Goal: Task Accomplishment & Management: Manage account settings

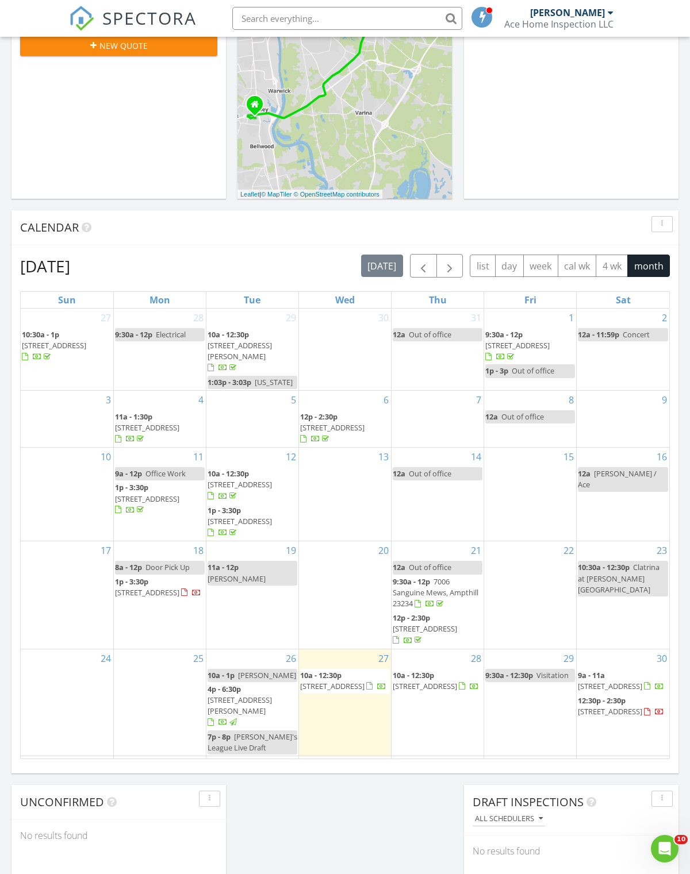
scroll to position [304, 0]
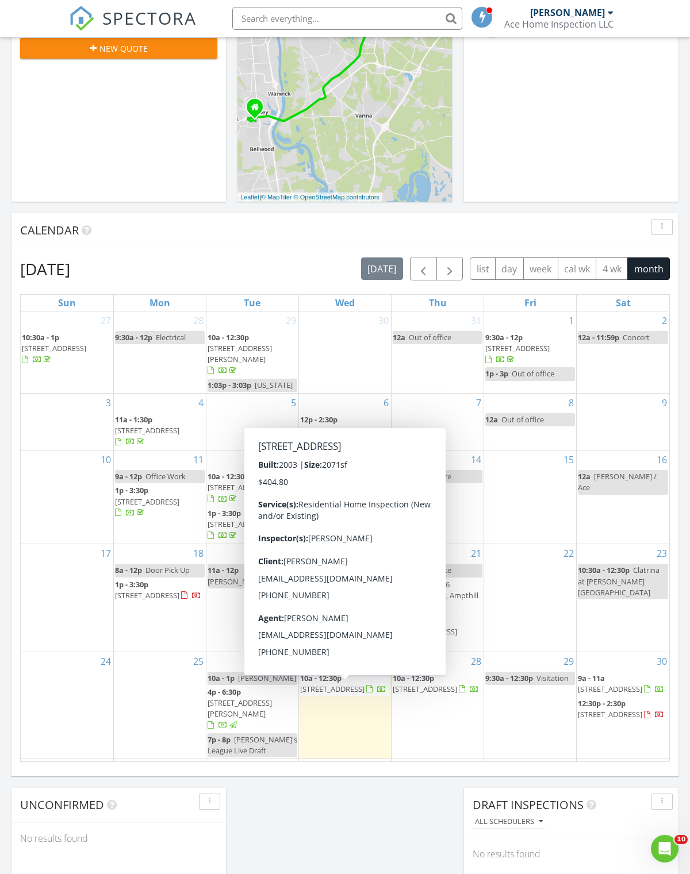
click at [366, 695] on div at bounding box center [370, 690] width 9 height 9
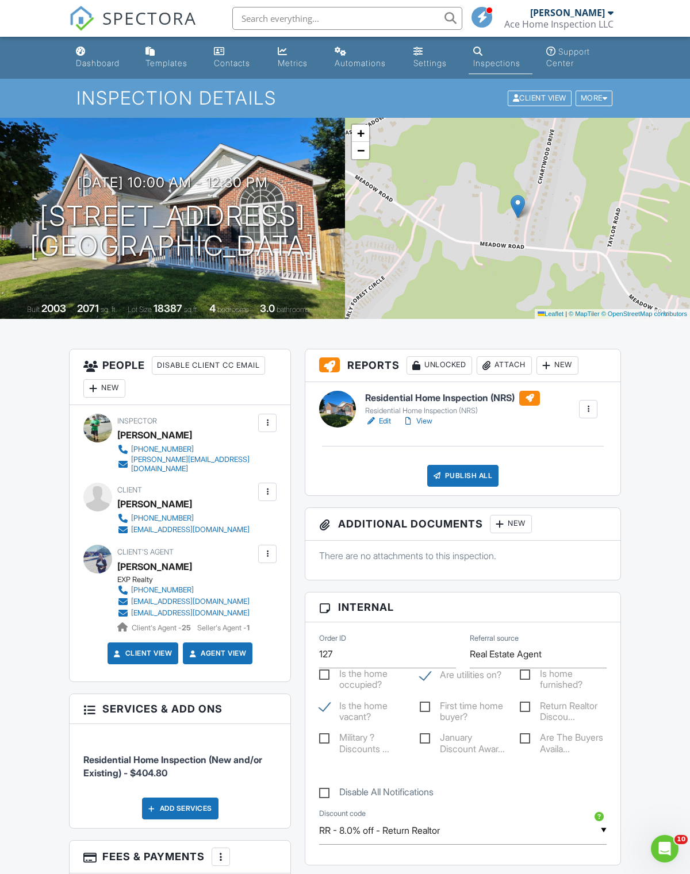
click at [389, 425] on link "Edit" at bounding box center [378, 421] width 26 height 11
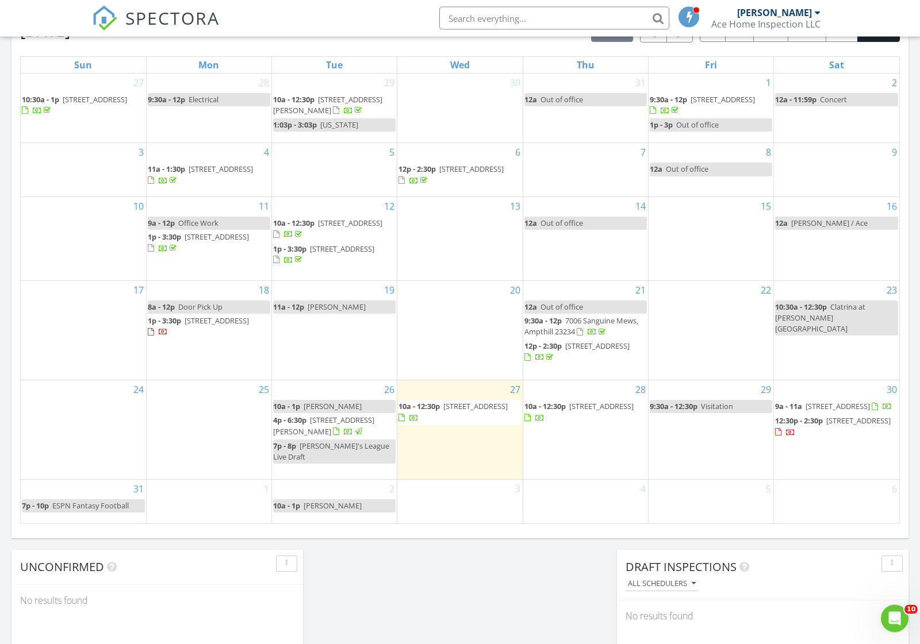
scroll to position [531, 0]
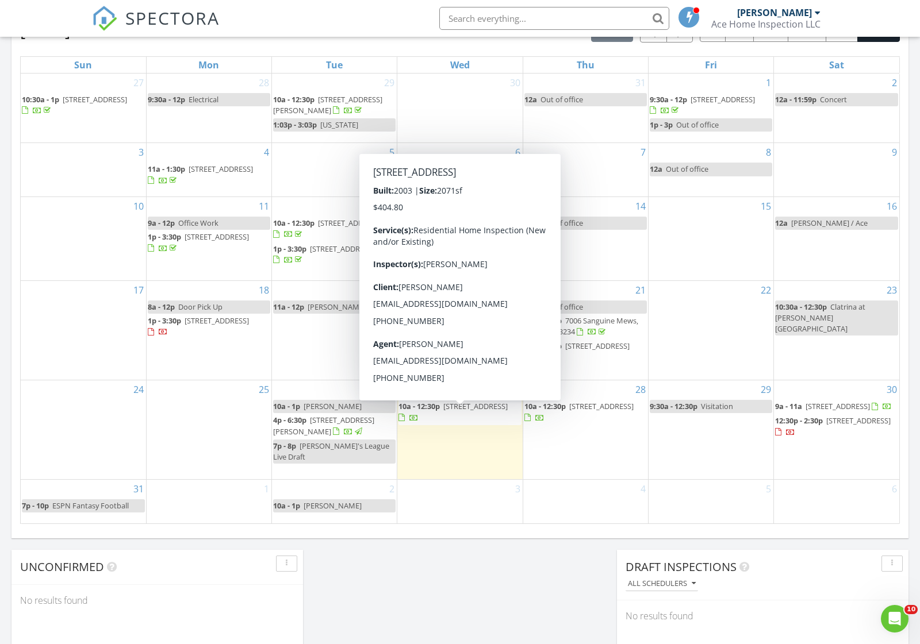
click at [443, 412] on span "3157 Chartwood Dr, Sandston 23150" at bounding box center [475, 406] width 64 height 10
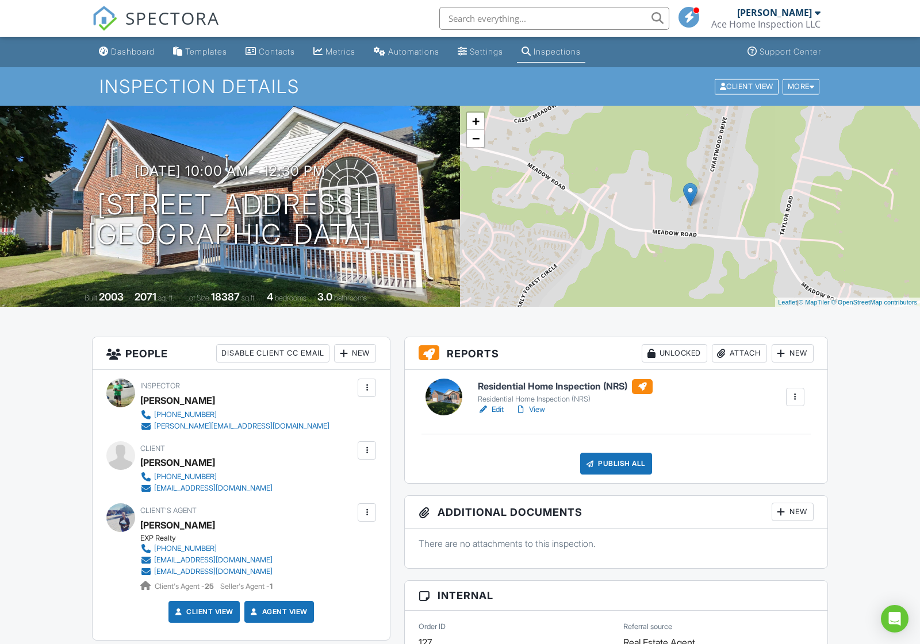
click at [532, 414] on link "View" at bounding box center [530, 409] width 30 height 11
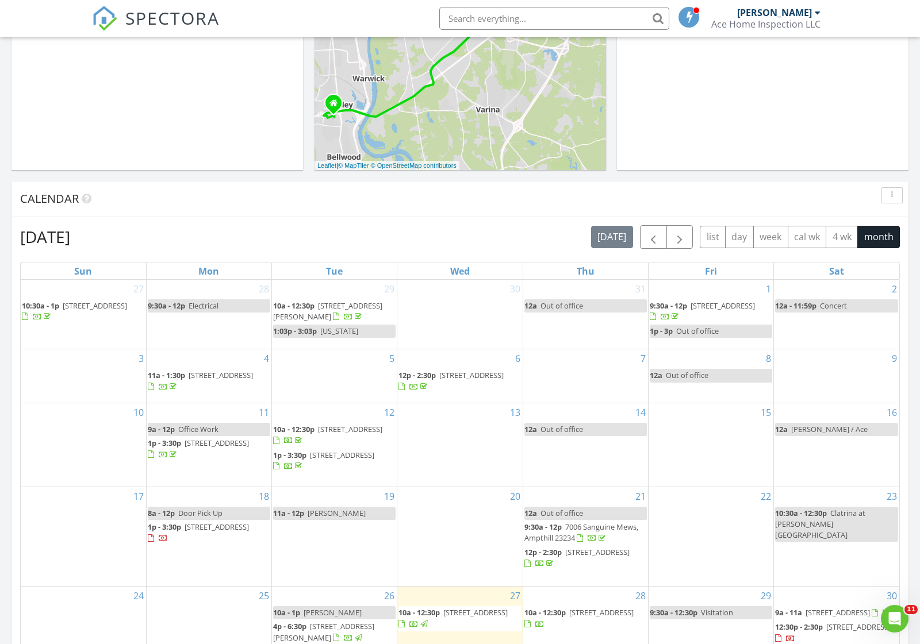
scroll to position [378, 0]
